Goal: Transaction & Acquisition: Book appointment/travel/reservation

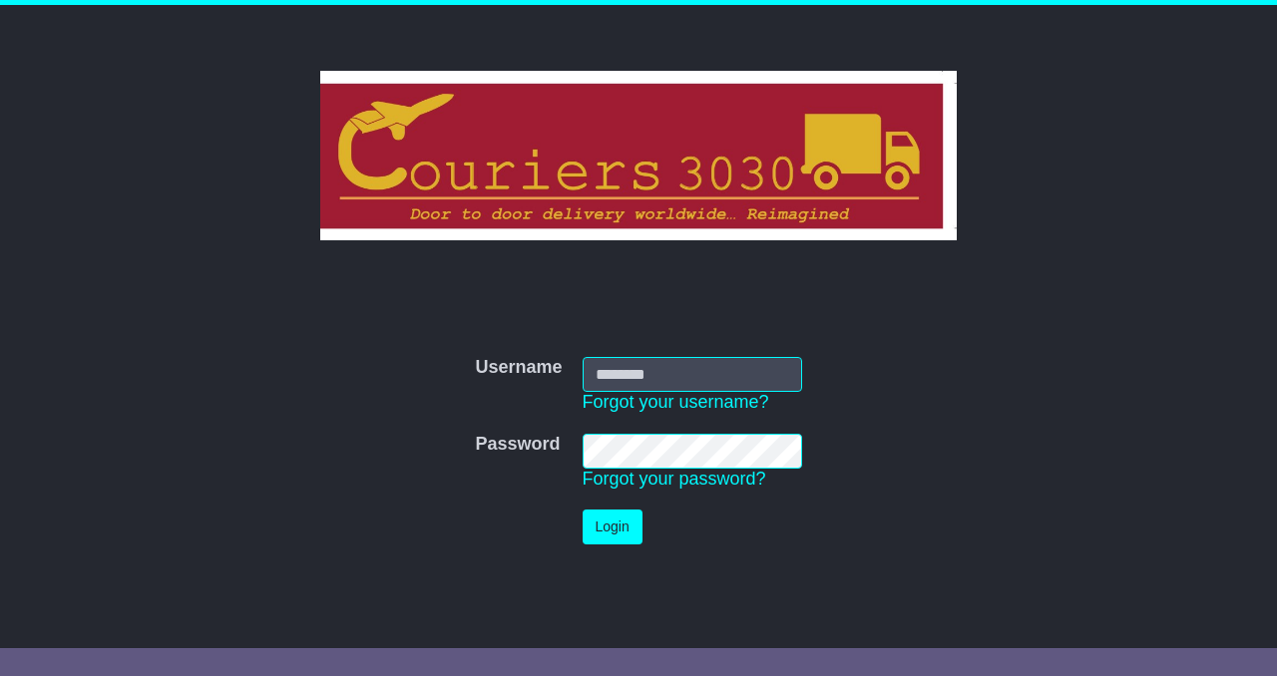
type input "**********"
click at [604, 523] on button "Login" at bounding box center [612, 527] width 60 height 35
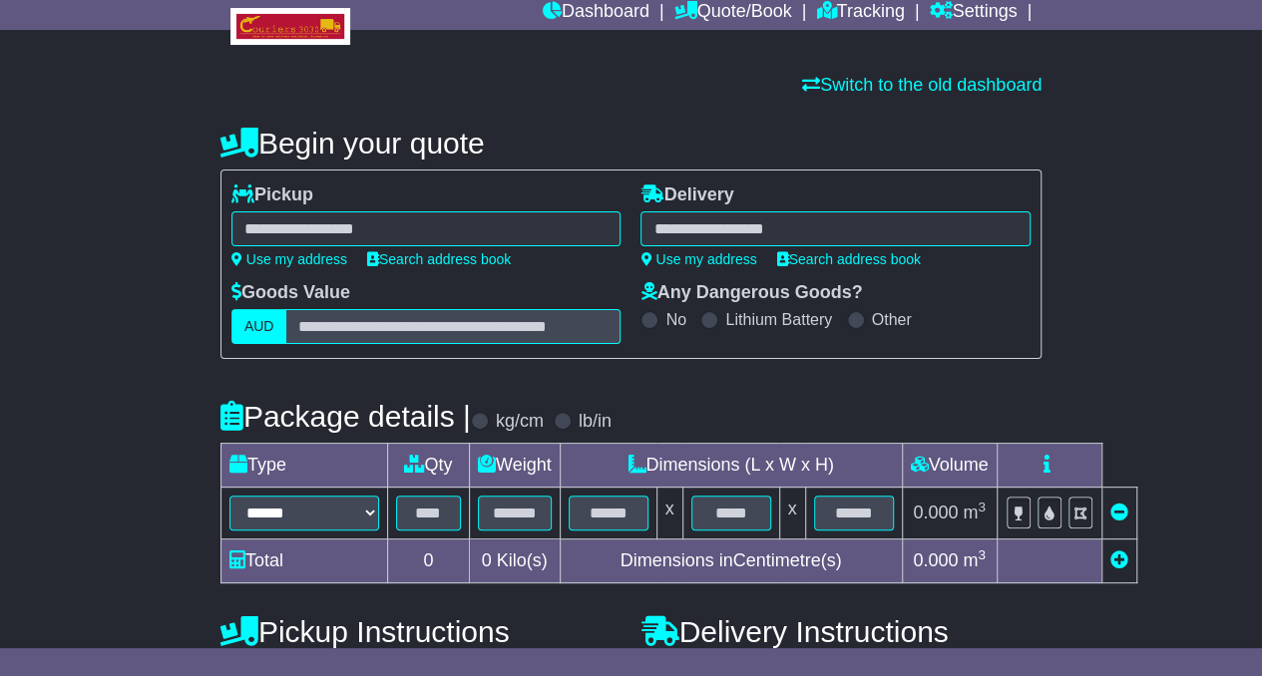
scroll to position [94, 0]
